Goal: Check status: Check status

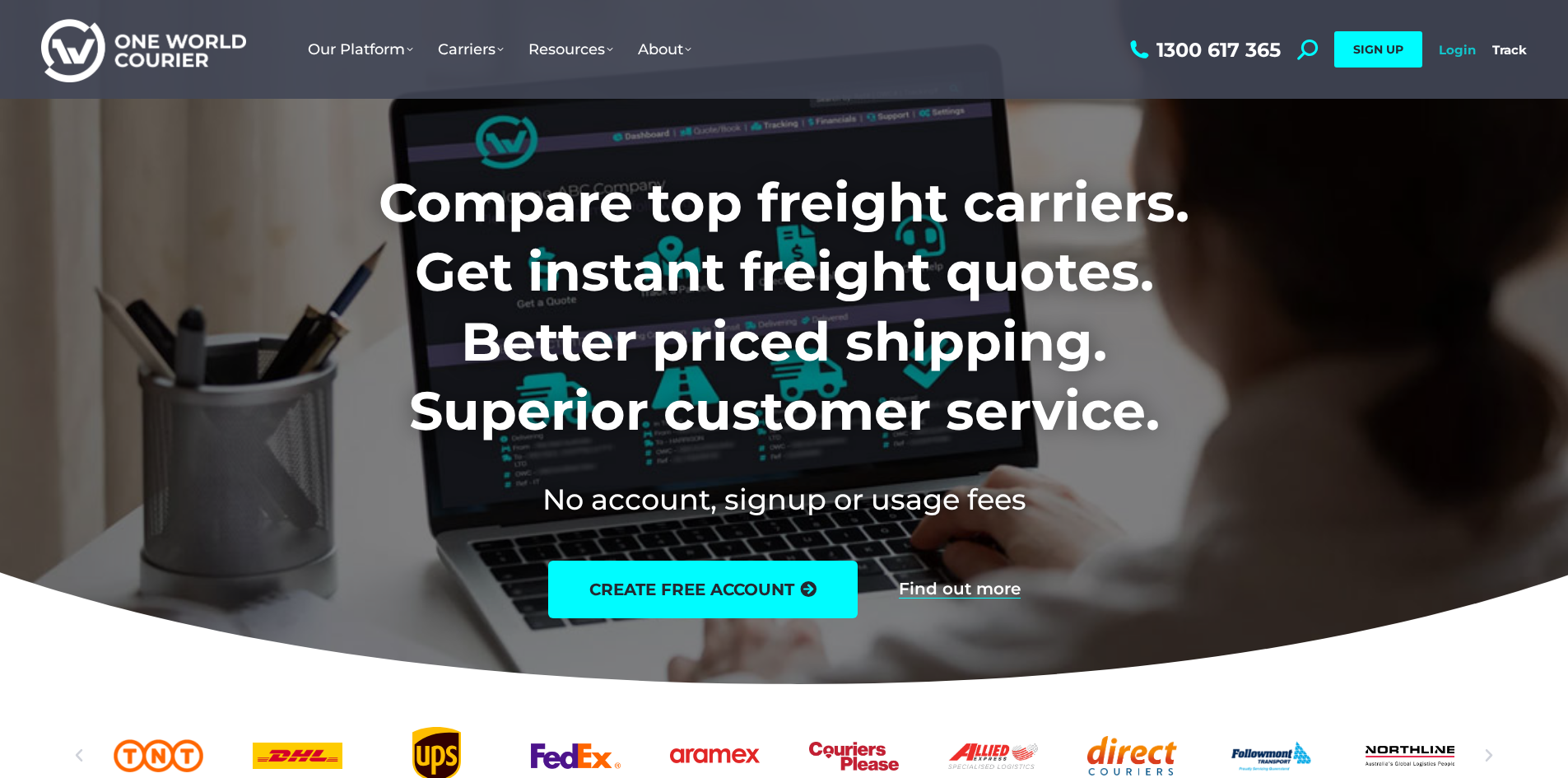
drag, startPoint x: 0, startPoint y: 0, endPoint x: 1458, endPoint y: 47, distance: 1458.8
click at [1458, 47] on link "Login" at bounding box center [1457, 50] width 37 height 16
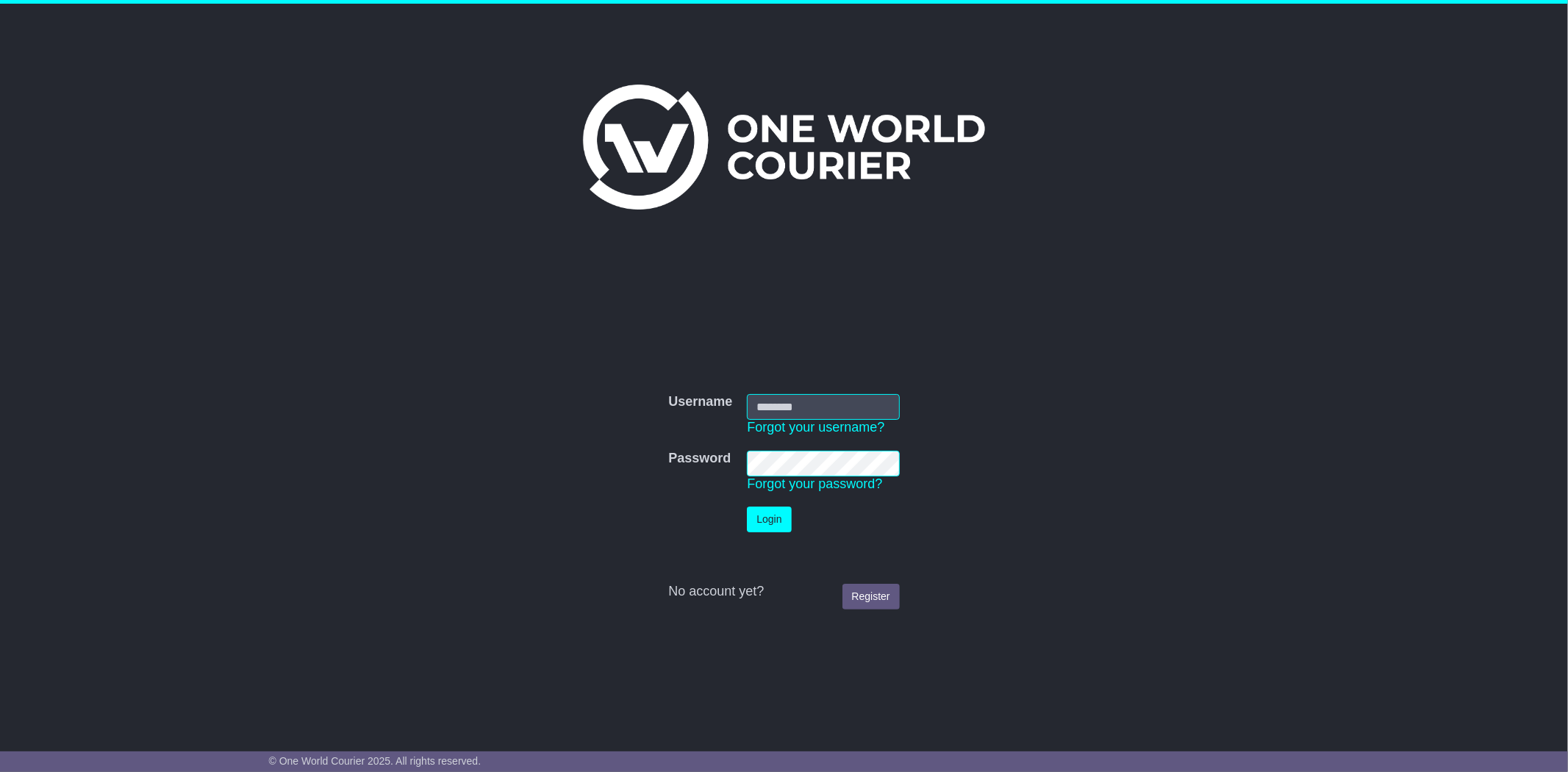
type input "**********"
click at [769, 518] on button "Login" at bounding box center [768, 519] width 44 height 26
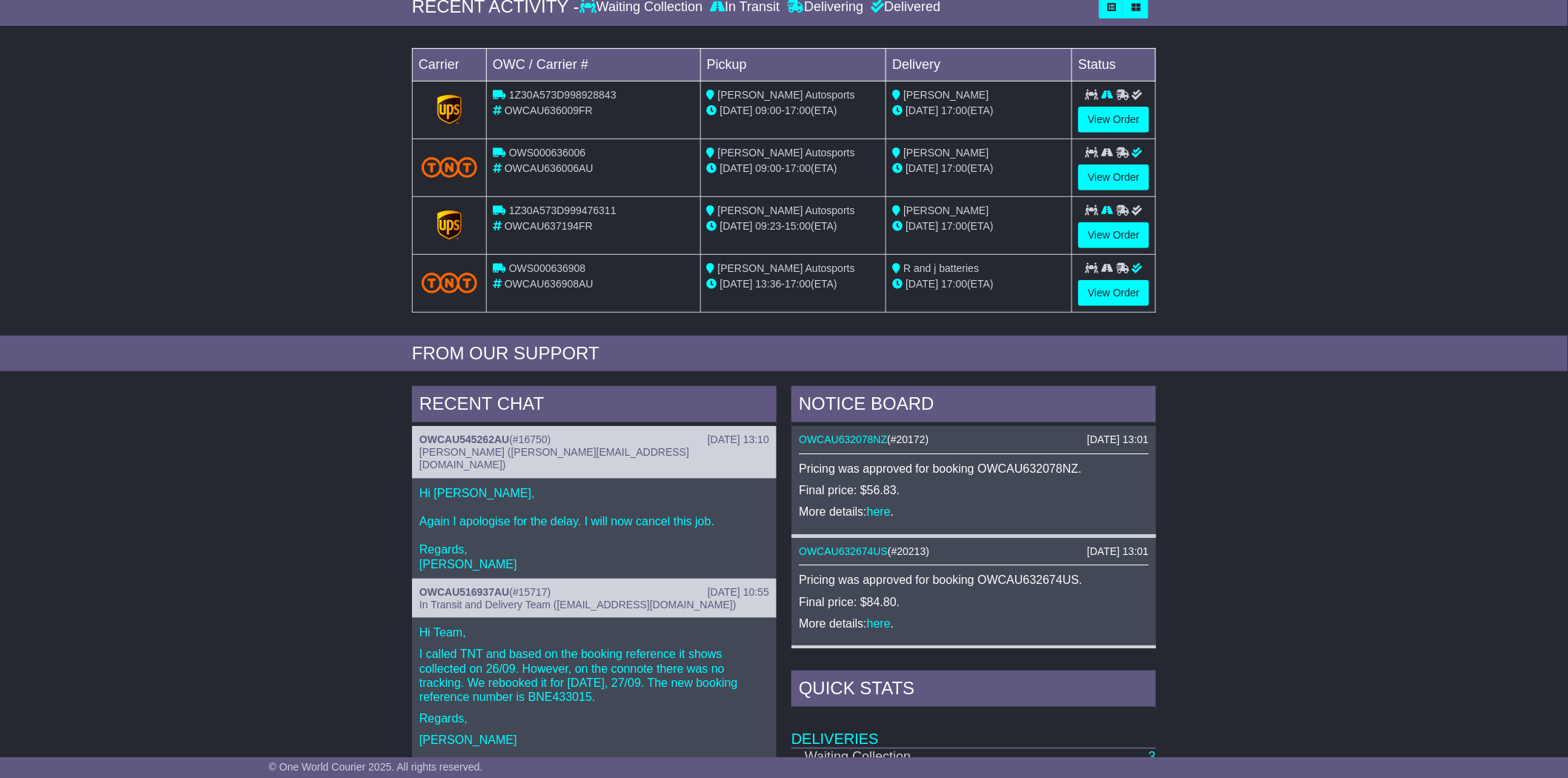
scroll to position [82, 0]
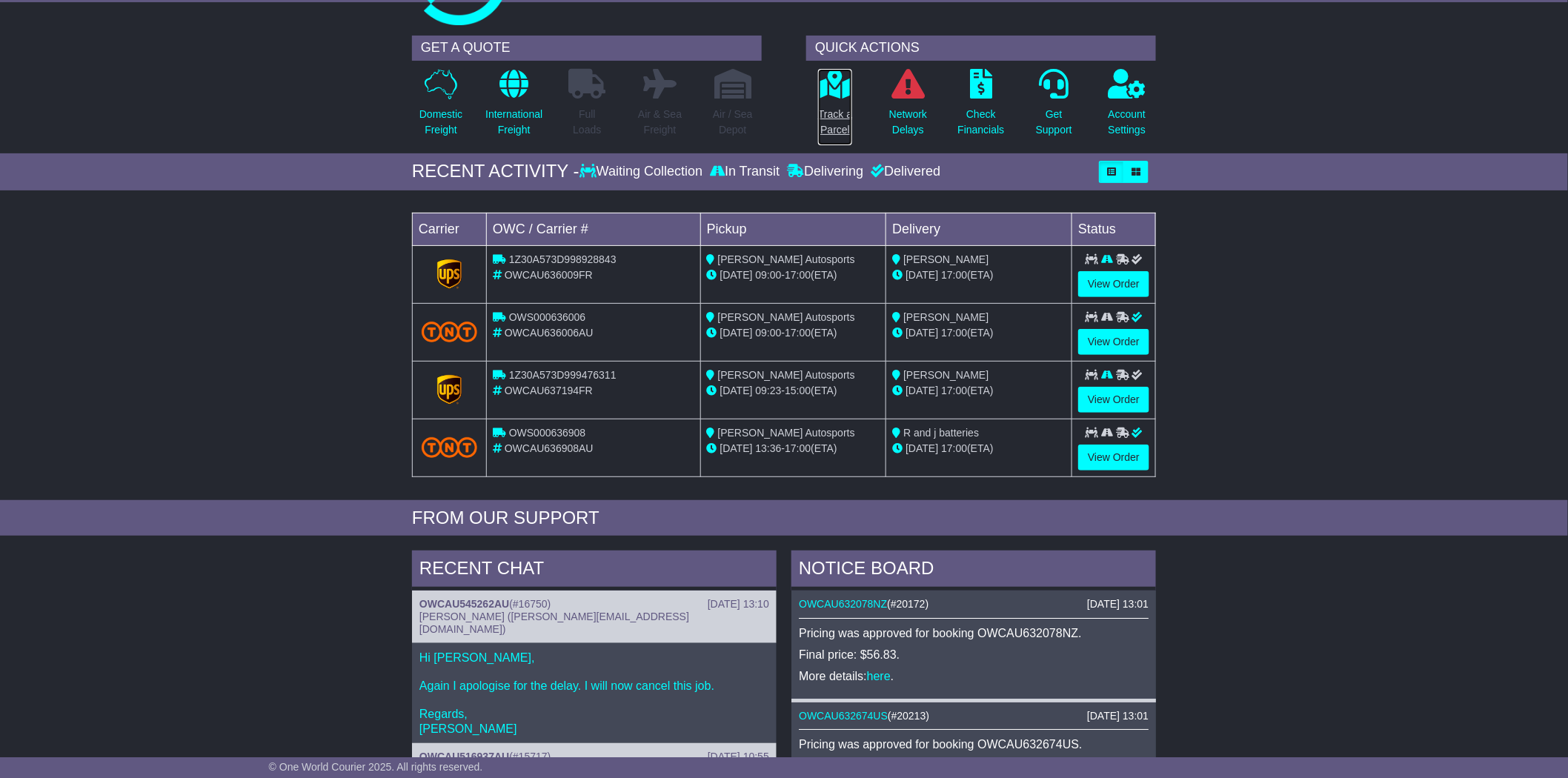
click at [835, 119] on p "Track a Parcel" at bounding box center [835, 122] width 34 height 31
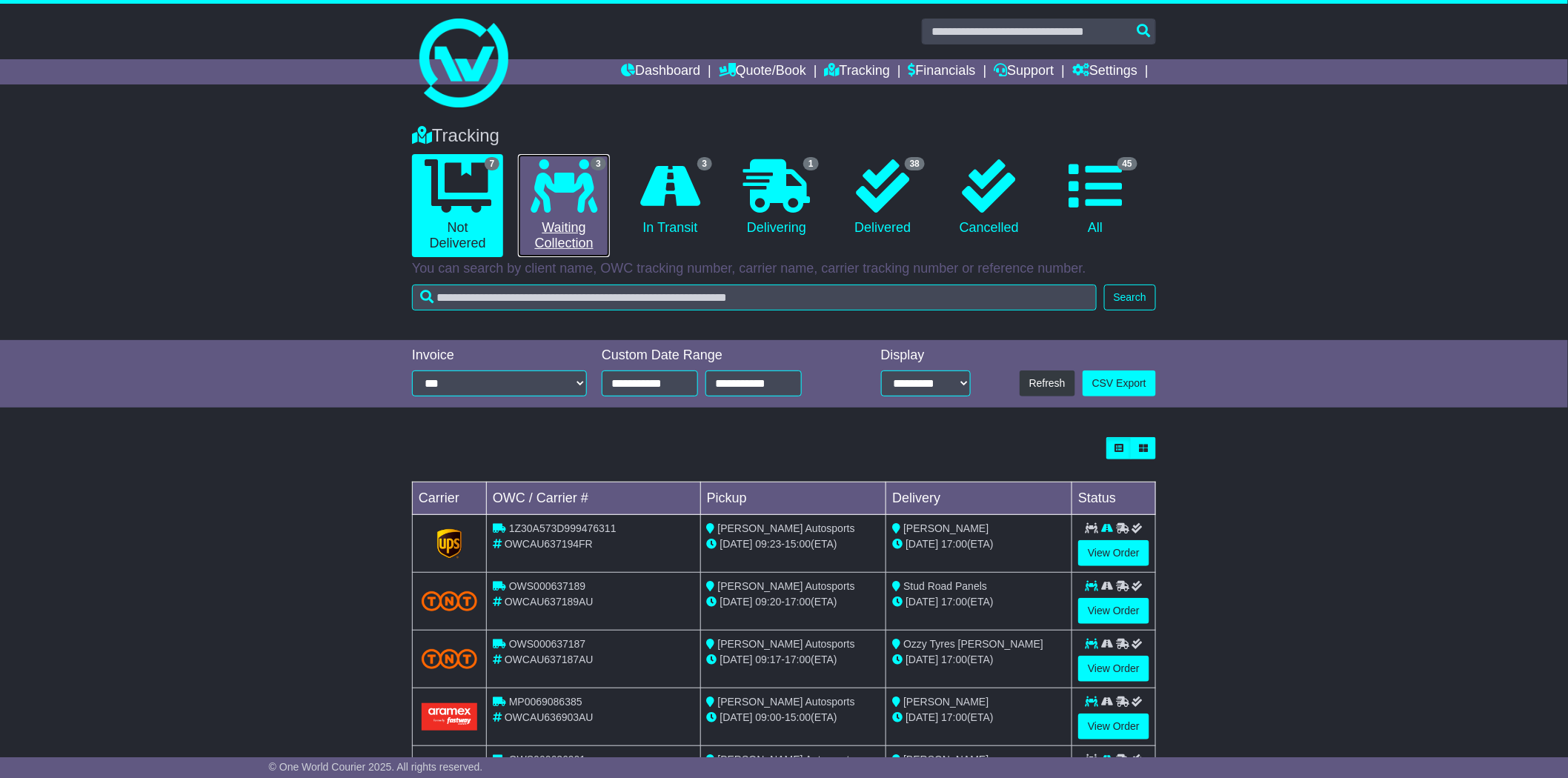
click at [571, 206] on icon at bounding box center [564, 186] width 67 height 53
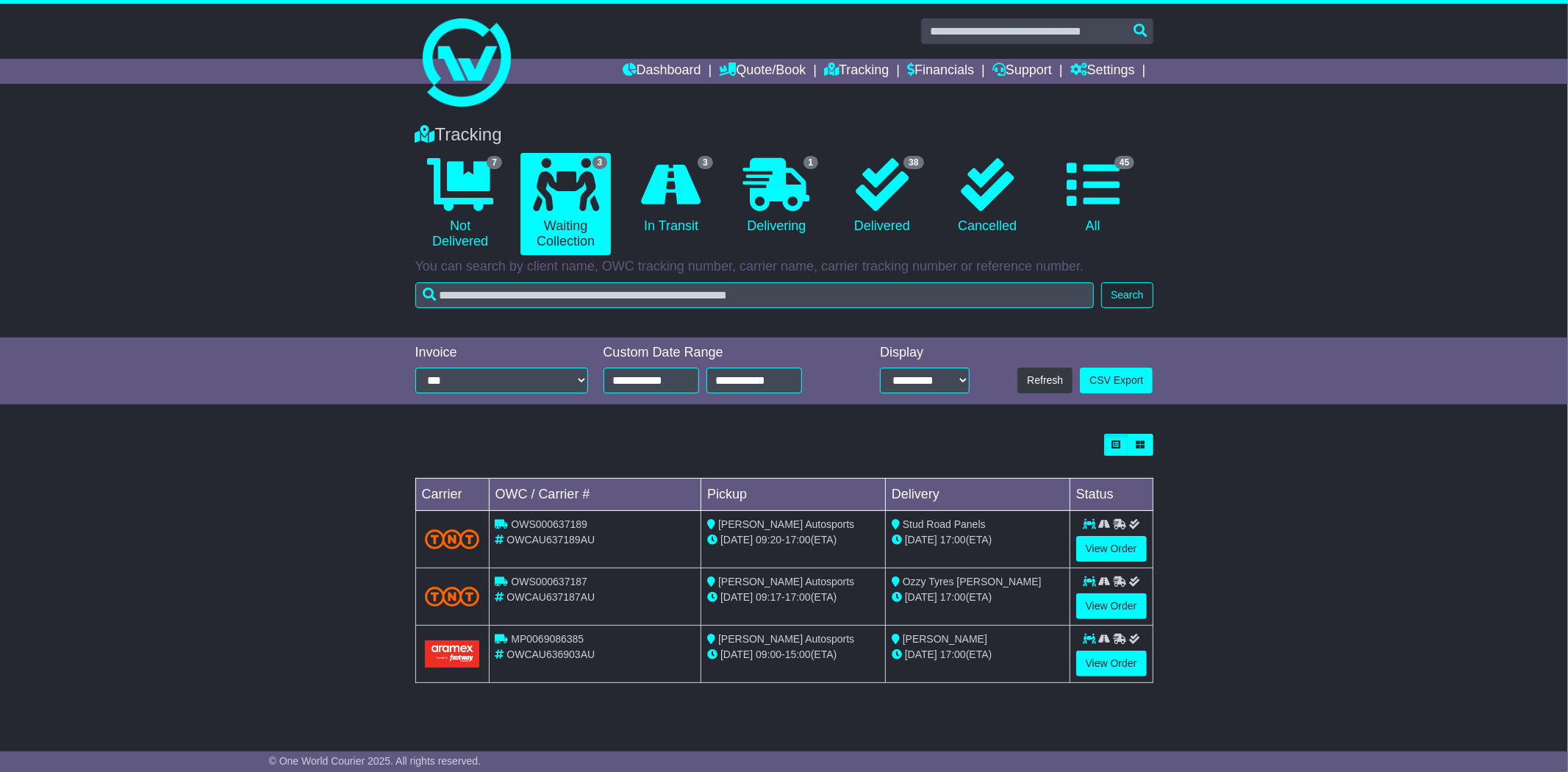
click at [544, 655] on span "OWCAU636903AU" at bounding box center [550, 654] width 89 height 12
click at [1118, 660] on link "View Order" at bounding box center [1111, 664] width 70 height 26
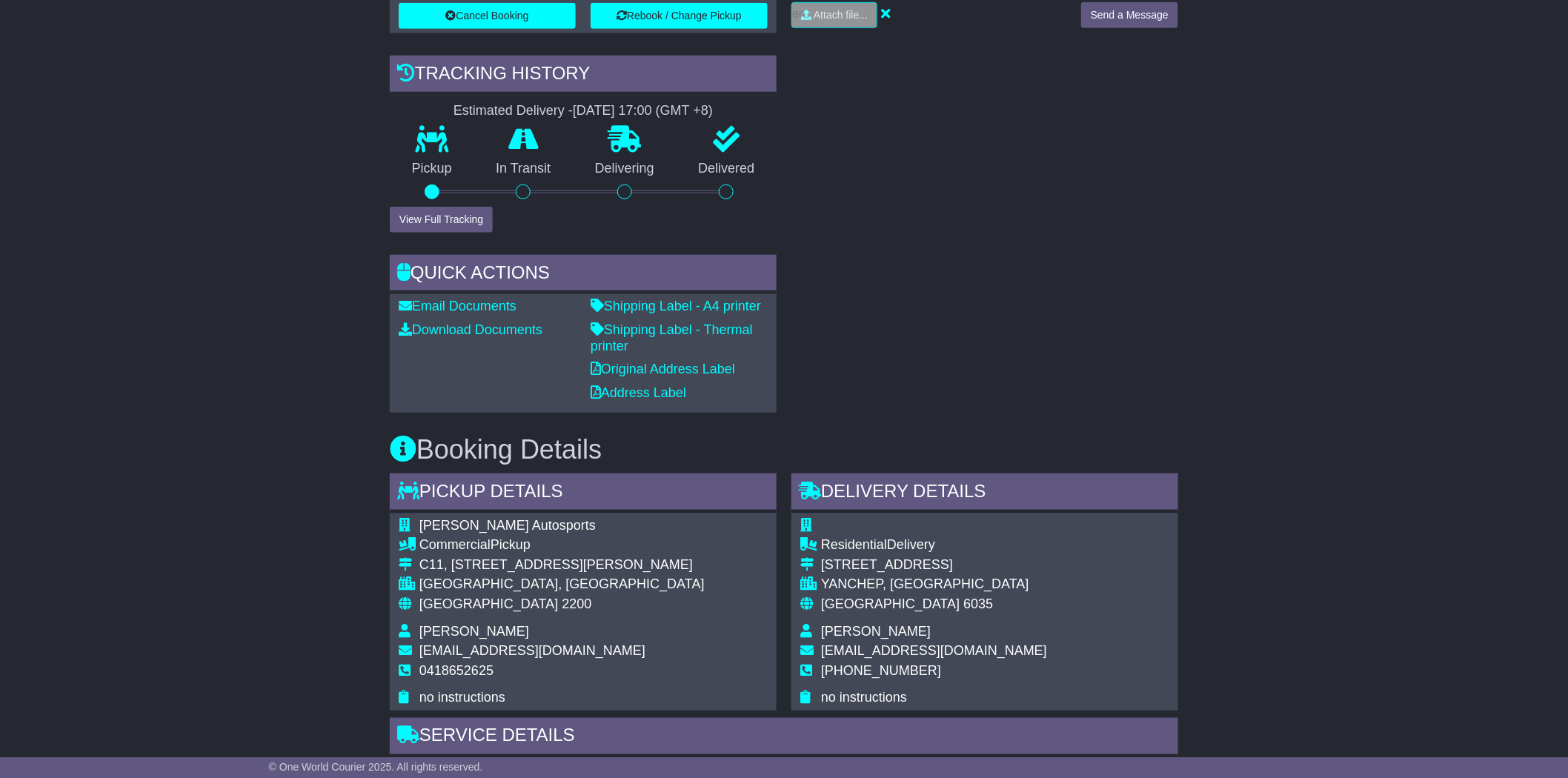
scroll to position [127, 0]
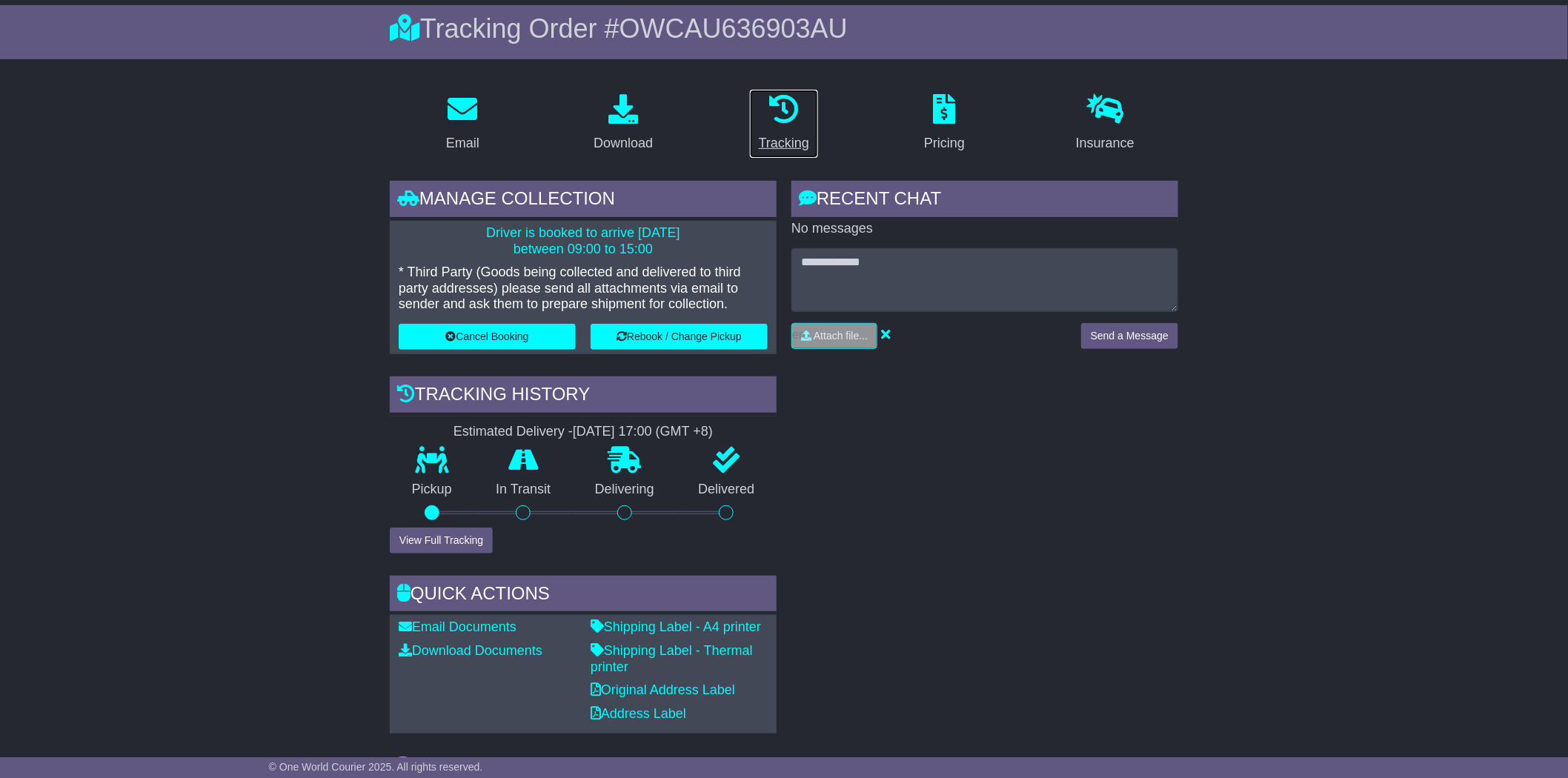
click at [757, 115] on link "Tracking" at bounding box center [784, 124] width 70 height 70
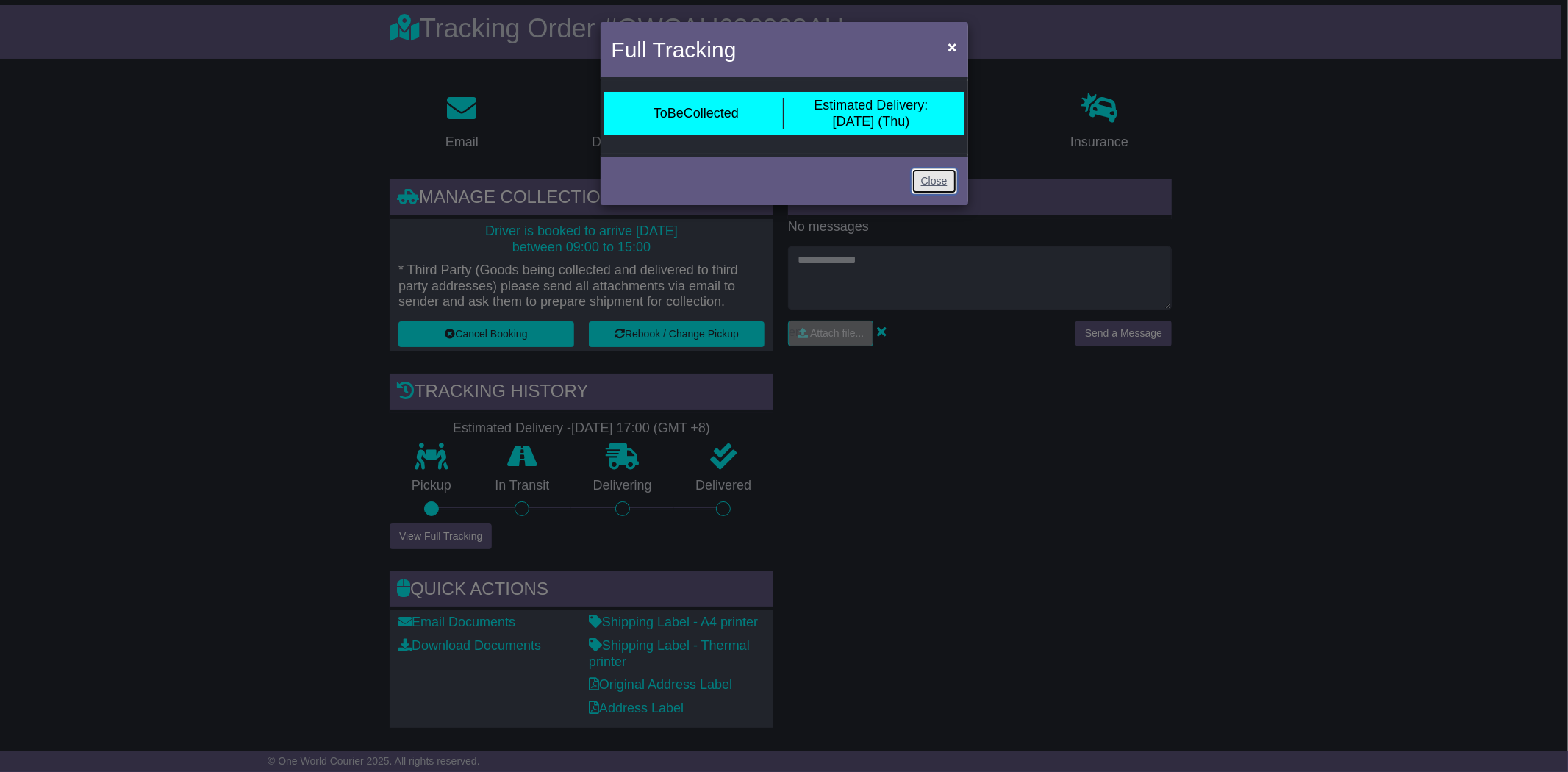
click at [938, 183] on link "Close" at bounding box center [934, 181] width 45 height 26
